Goal: Register for event/course

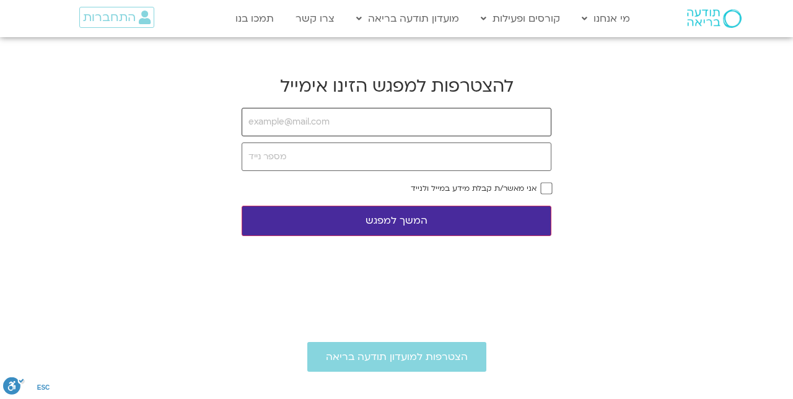
click at [334, 123] on input "email" at bounding box center [396, 122] width 310 height 28
type input "[EMAIL_ADDRESS][DOMAIN_NAME]"
click at [267, 159] on input "tel" at bounding box center [396, 156] width 310 height 28
type input "0522252968"
click at [383, 217] on button "המשך למפגש" at bounding box center [396, 221] width 310 height 30
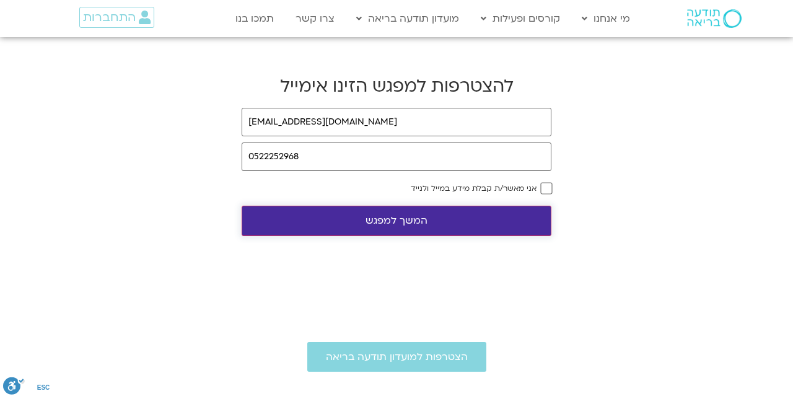
click at [394, 219] on button "המשך למפגש" at bounding box center [396, 221] width 310 height 30
